Goal: Use online tool/utility: Utilize a website feature to perform a specific function

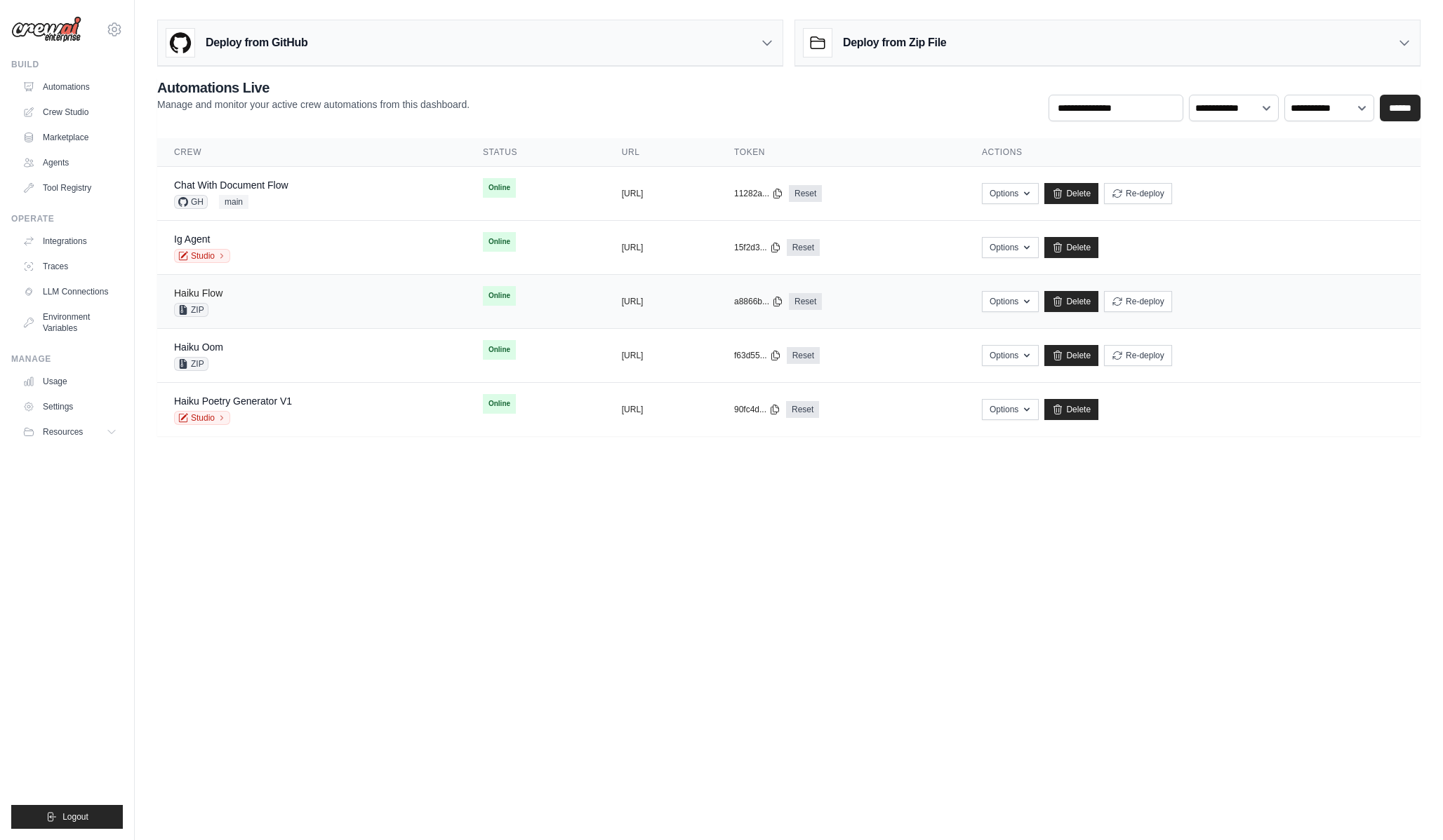
click at [214, 292] on link "Haiku Flow" at bounding box center [198, 293] width 48 height 11
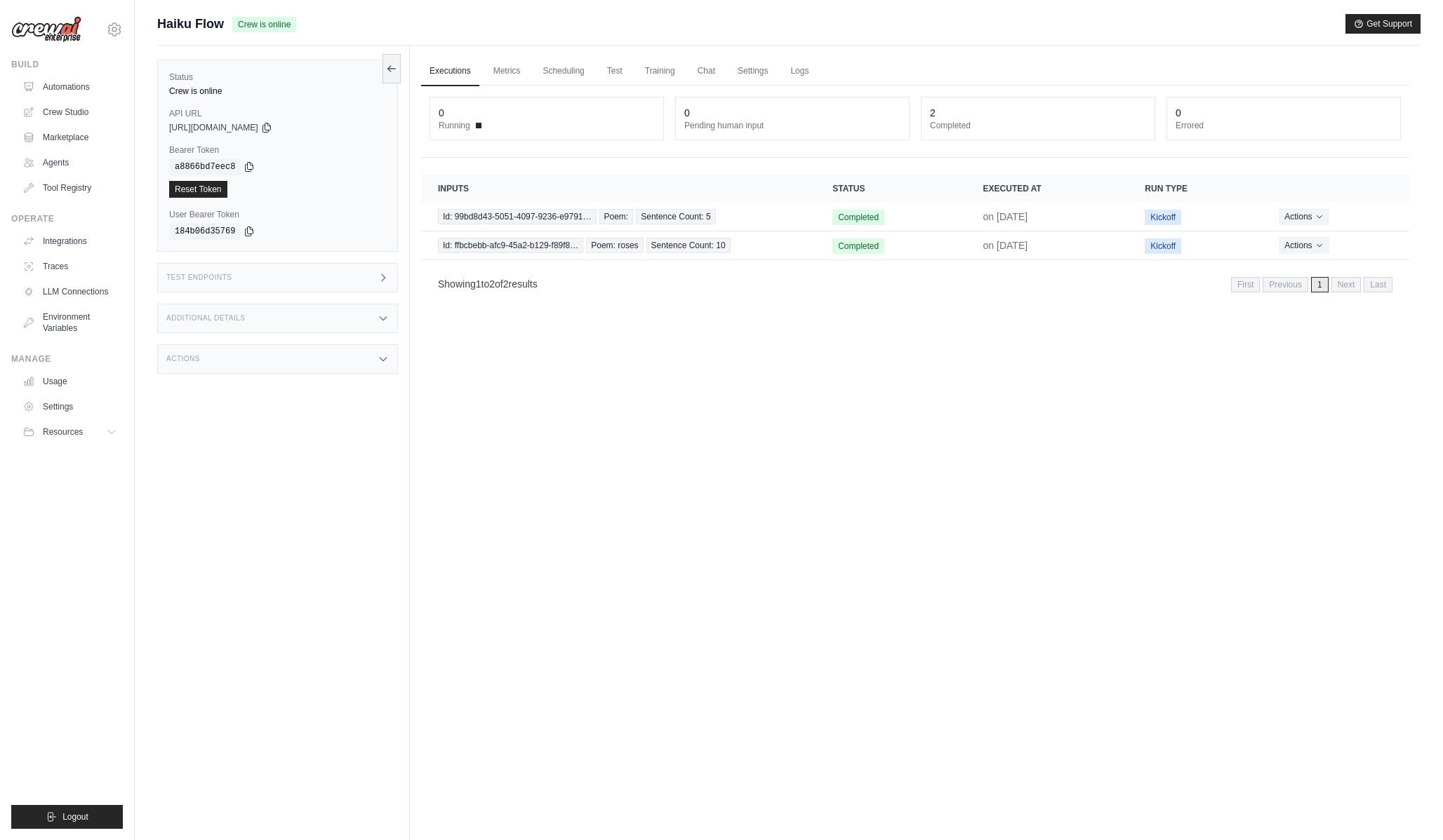
click at [306, 304] on div "Additional Details" at bounding box center [278, 318] width 241 height 29
click at [301, 282] on div "Test Endpoints" at bounding box center [278, 277] width 241 height 29
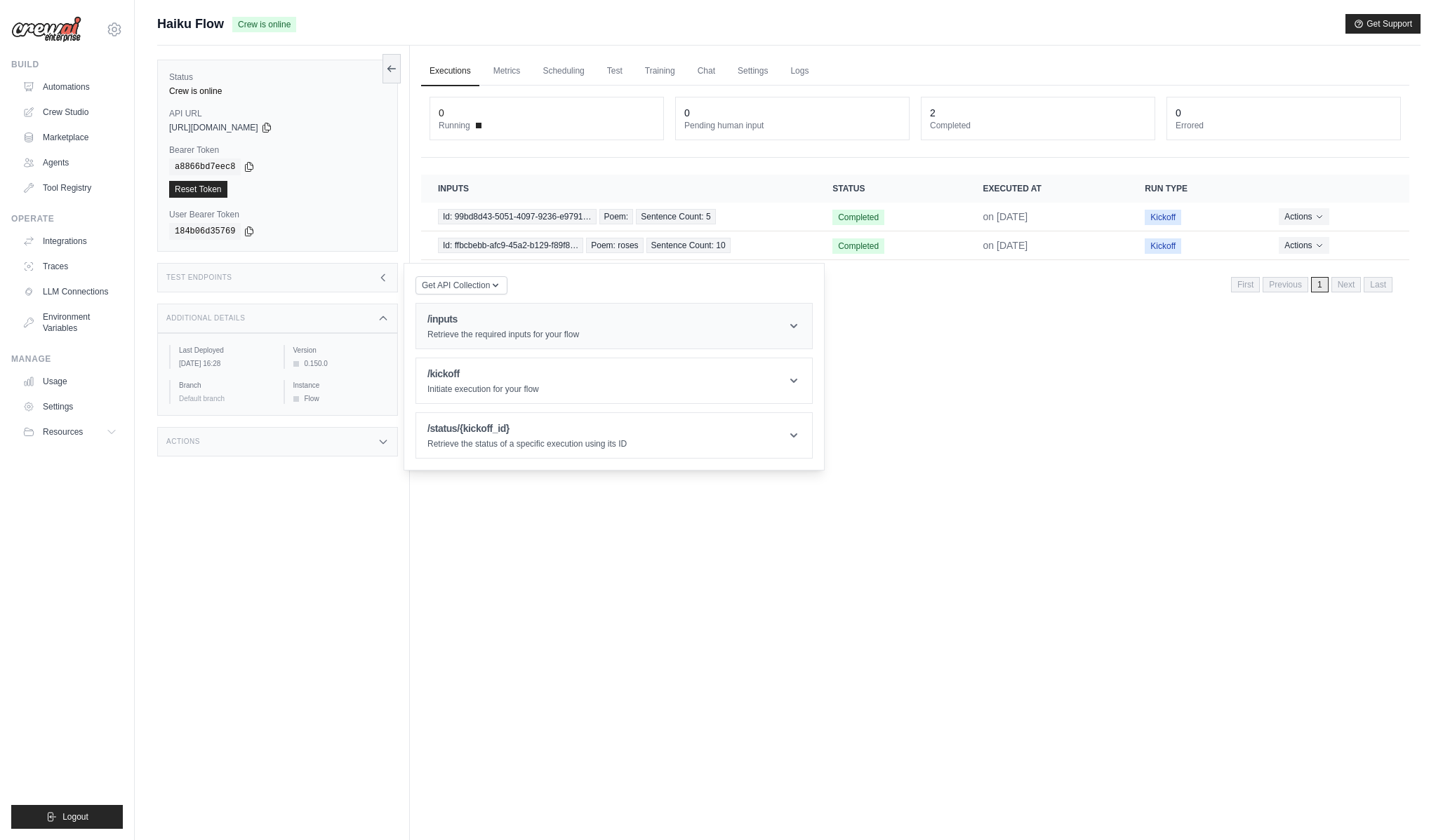
click at [460, 338] on p "Retrieve the required inputs for your flow" at bounding box center [503, 335] width 152 height 11
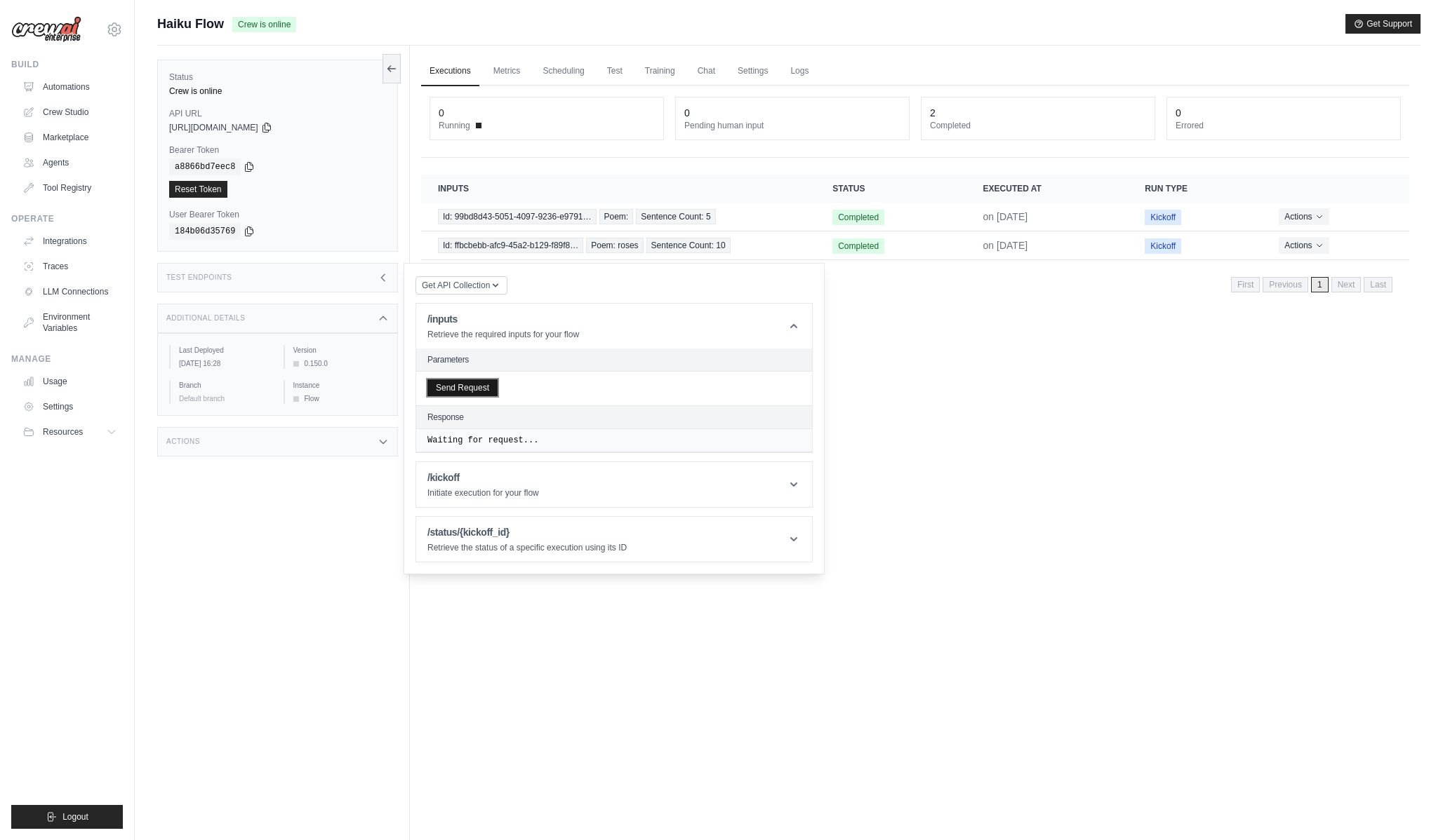
click at [467, 385] on button "Send Request" at bounding box center [462, 388] width 71 height 17
